Goal: Find specific page/section: Find specific page/section

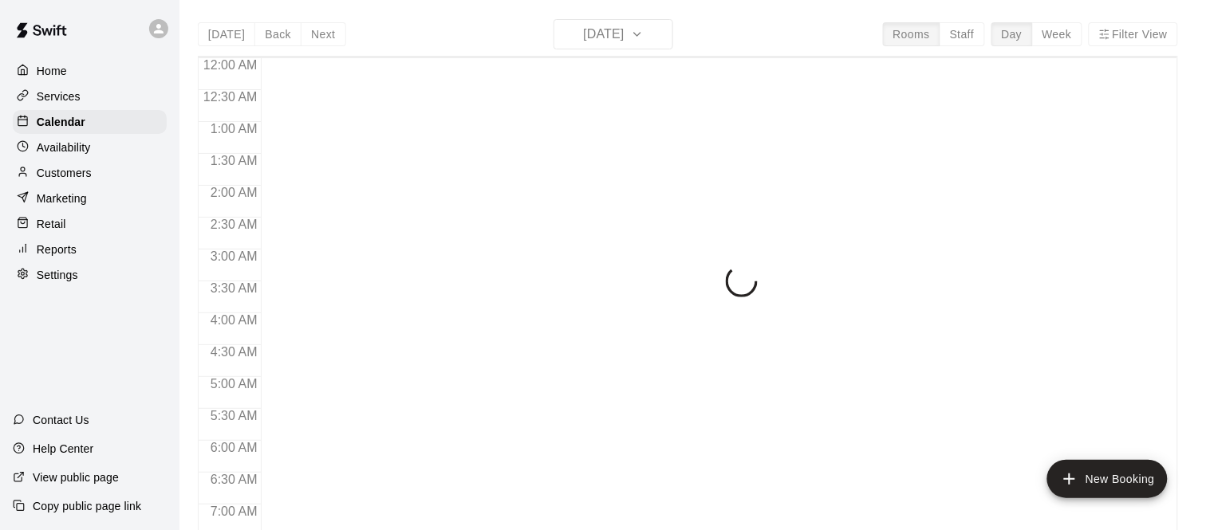
scroll to position [1040, 0]
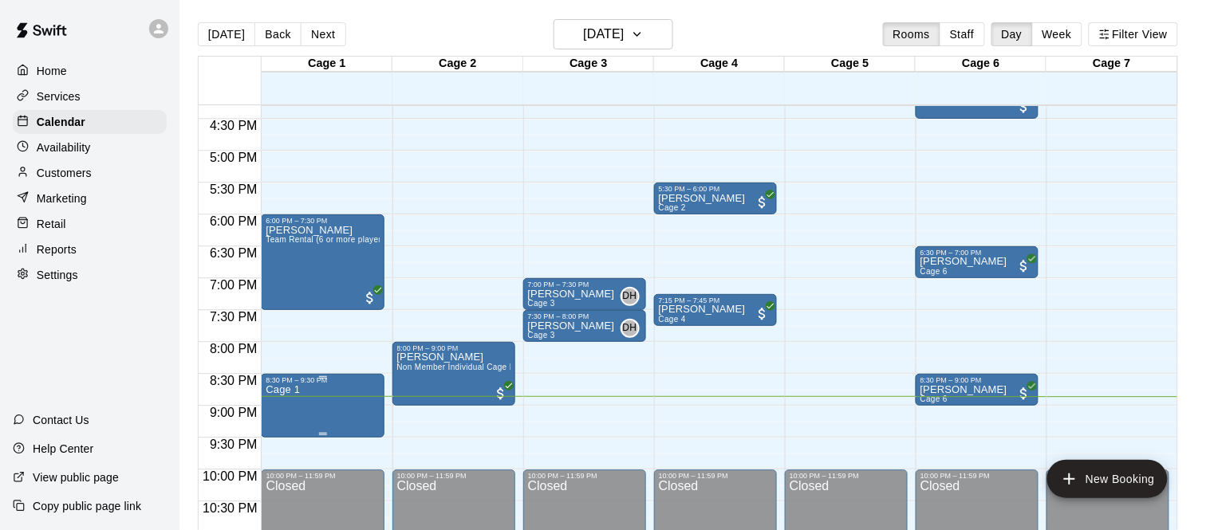
click at [321, 347] on div at bounding box center [605, 265] width 1210 height 530
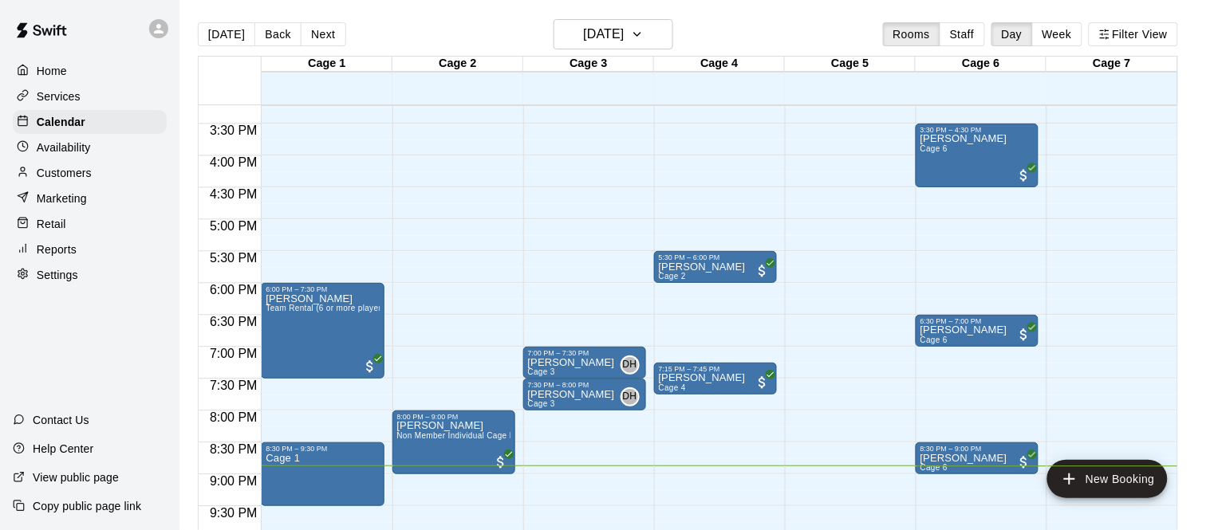
scroll to position [976, 0]
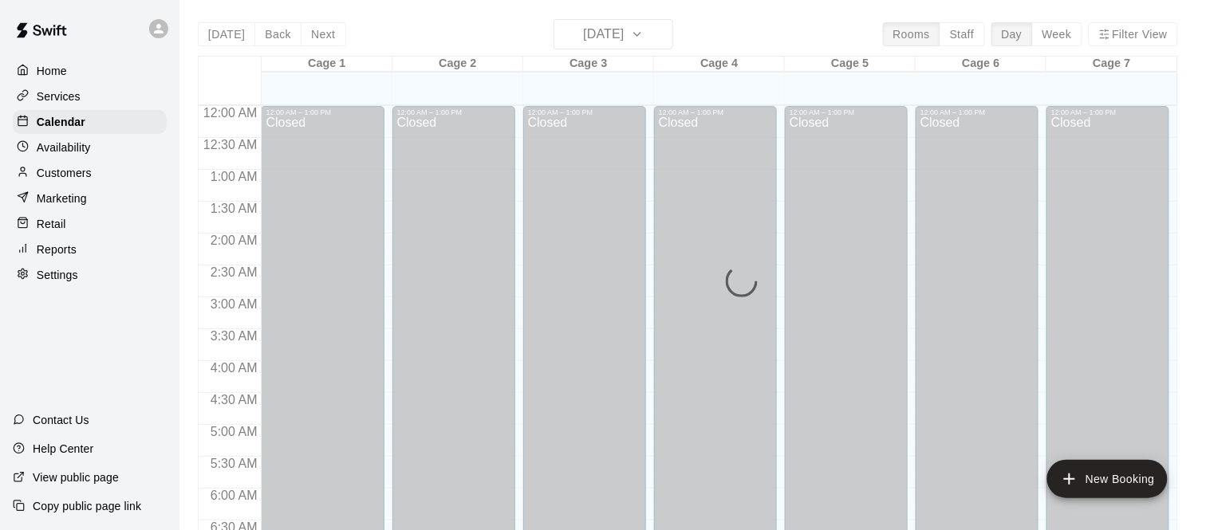
scroll to position [1040, 0]
